Goal: Check status

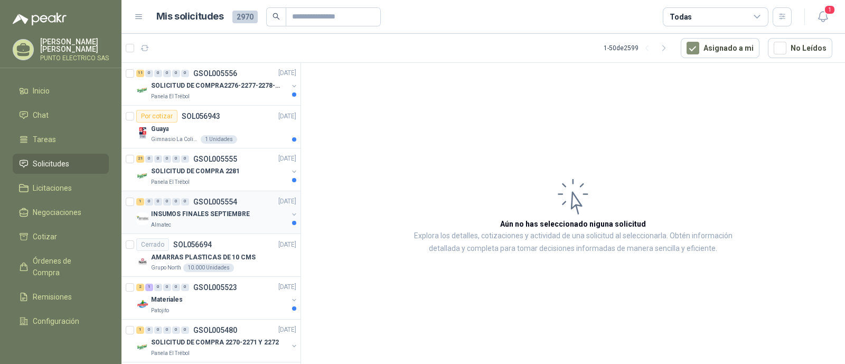
click at [219, 214] on p "INSUMOS FINALES SEPTIEMBRE" at bounding box center [200, 215] width 99 height 10
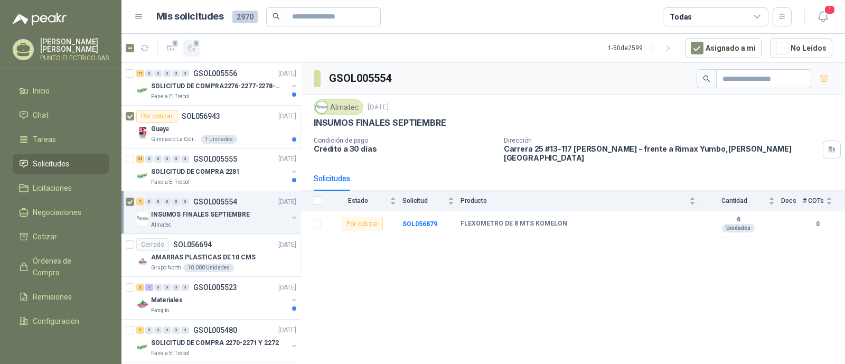
click at [190, 48] on icon "button" at bounding box center [191, 48] width 9 height 9
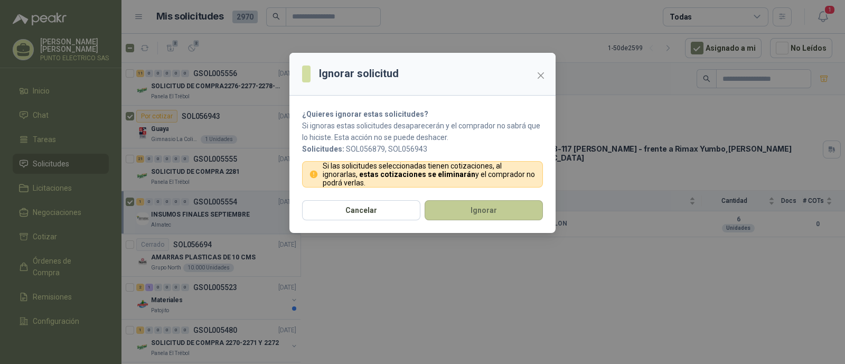
click at [501, 207] on button "Ignorar" at bounding box center [484, 210] width 118 height 20
